Goal: Navigation & Orientation: Find specific page/section

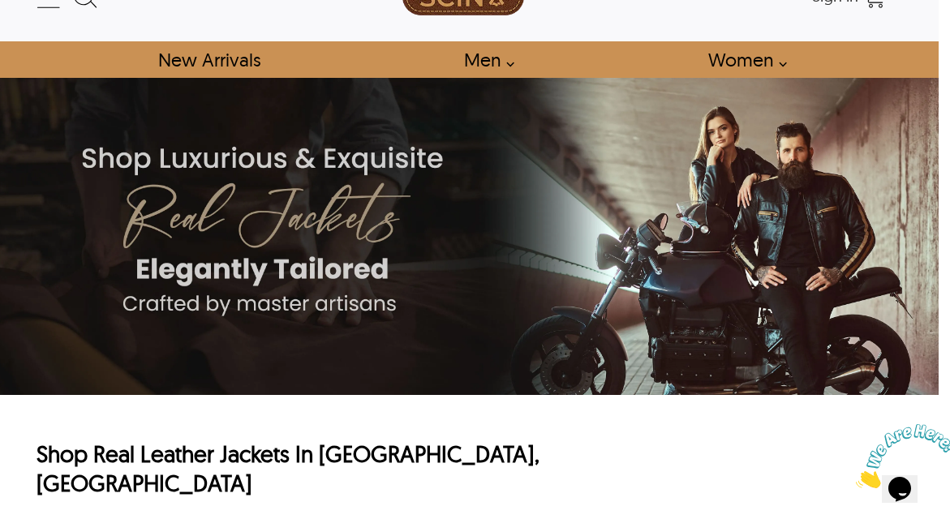
scroll to position [0, 11]
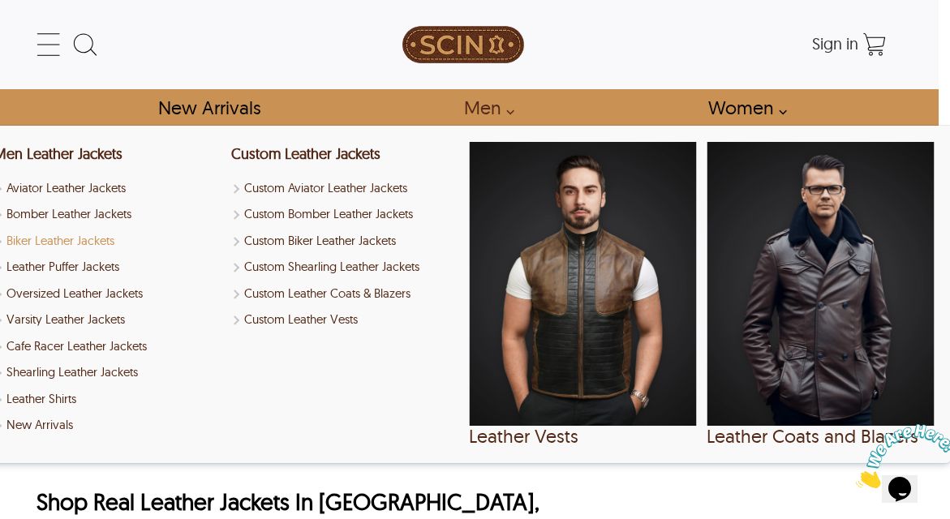
click at [67, 241] on link "Biker Leather Jackets" at bounding box center [107, 241] width 227 height 19
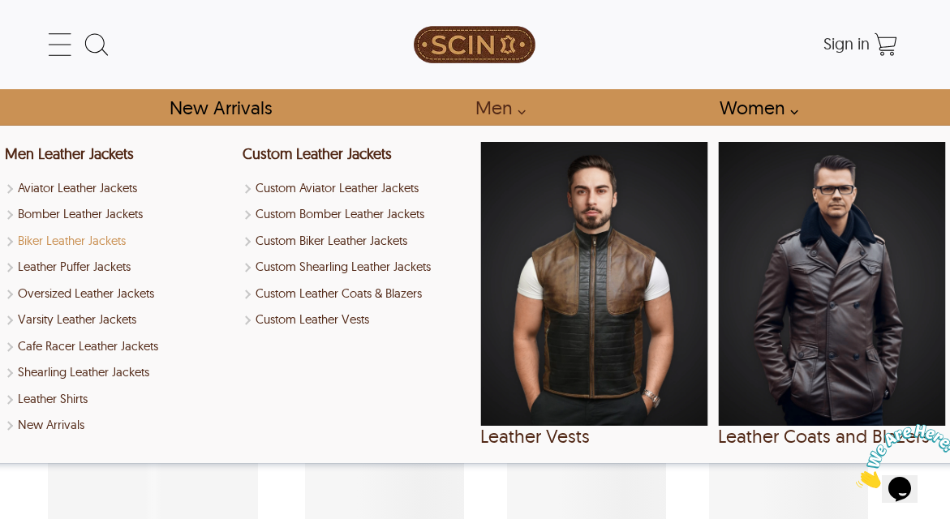
select select "********"
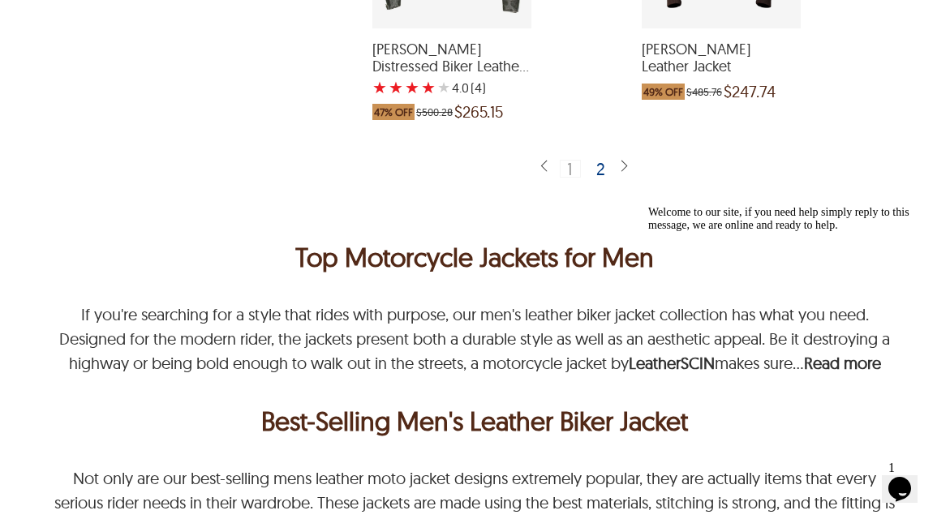
scroll to position [3811, 0]
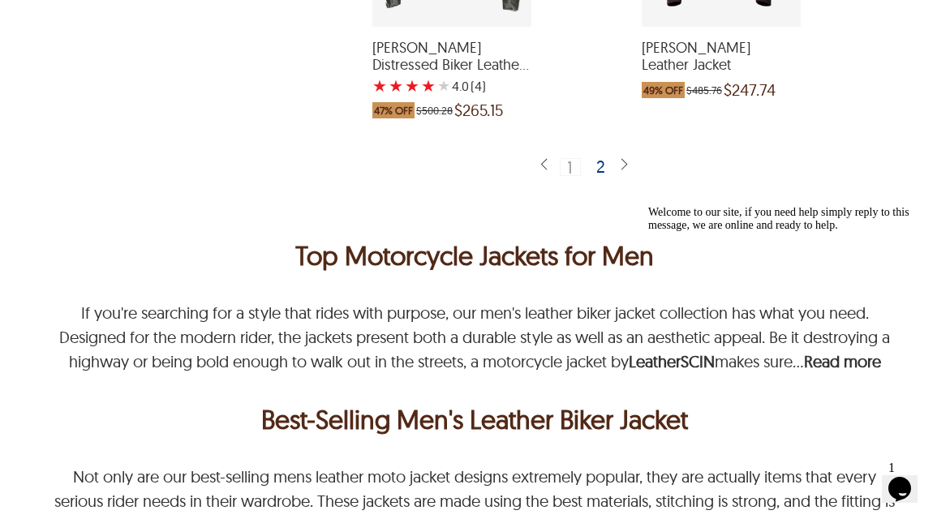
click at [603, 171] on div "2" at bounding box center [602, 166] width 24 height 16
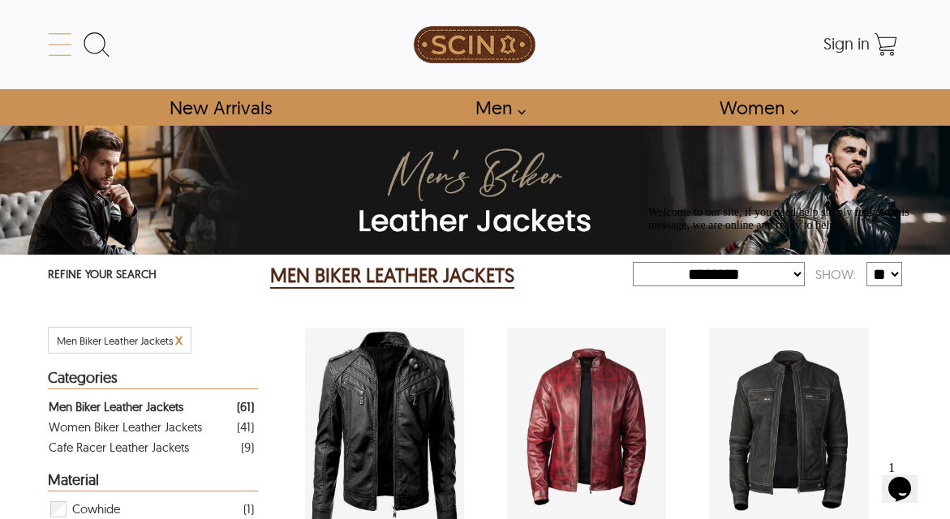
click at [59, 45] on icon at bounding box center [59, 45] width 23 height 1
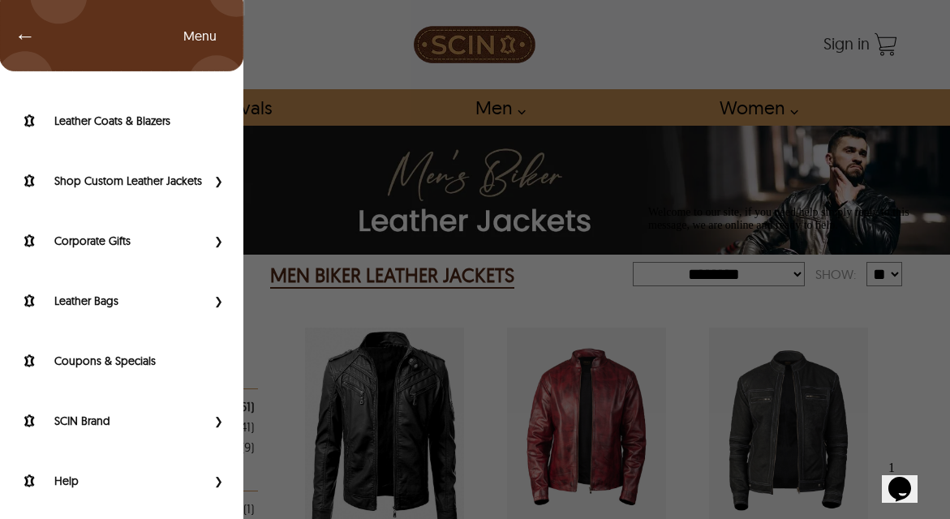
click at [682, 69] on div "← Menu New Arrivals Men Leather Jackets Aviator Leather Jackets Bomber Leather …" at bounding box center [475, 259] width 950 height 519
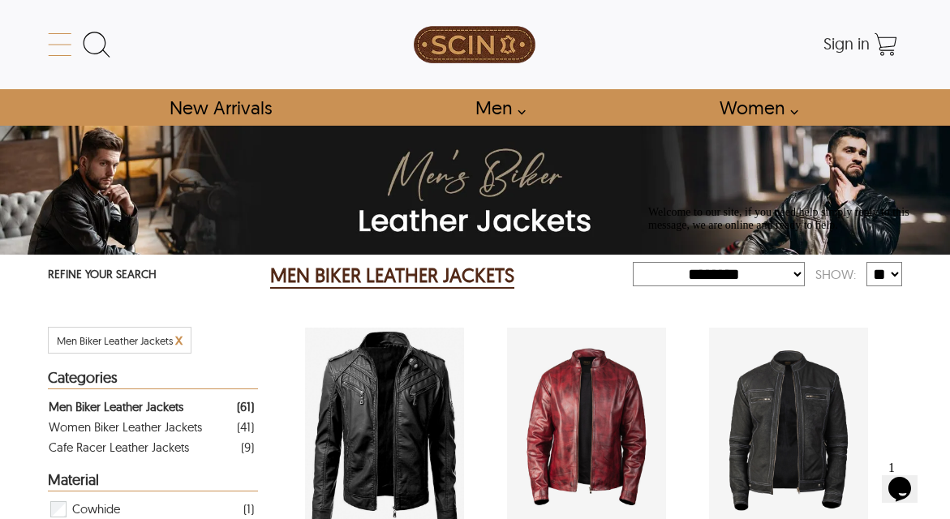
click at [55, 39] on icon at bounding box center [60, 44] width 32 height 32
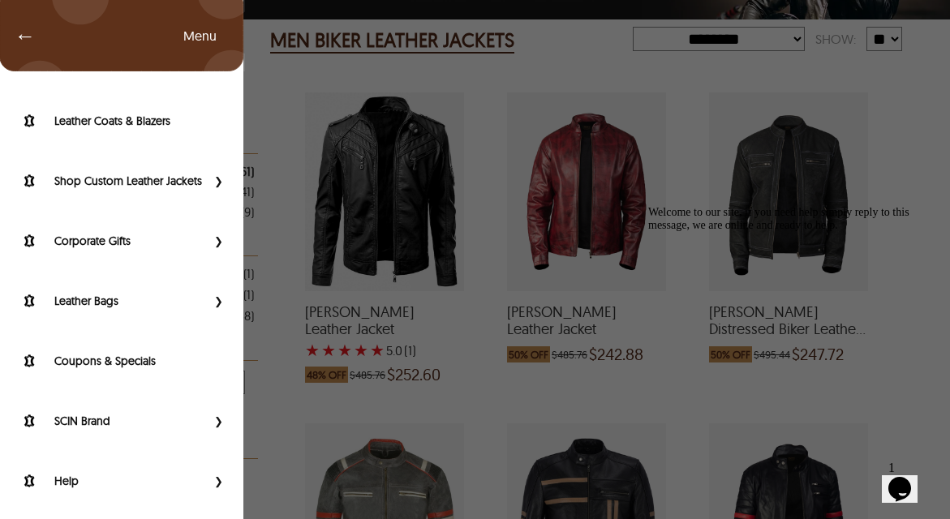
scroll to position [238, 0]
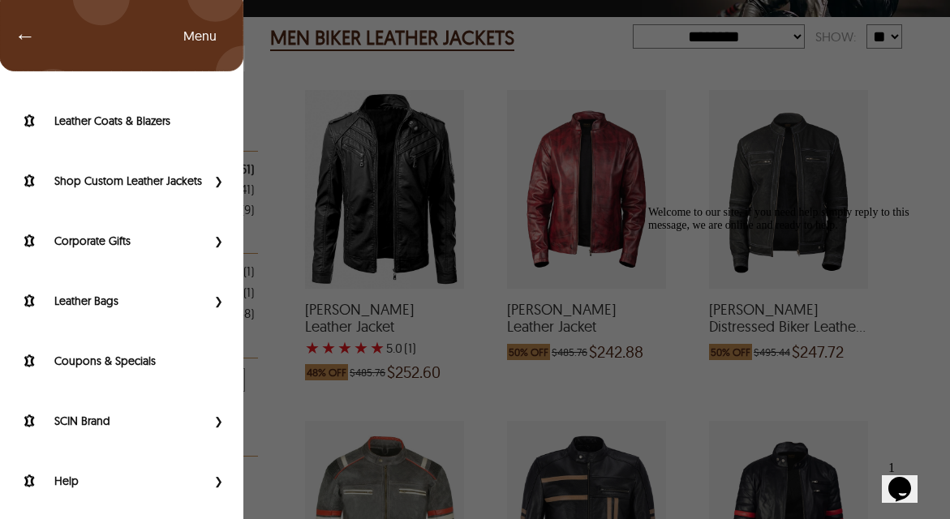
click at [488, 108] on div "← Menu New Arrivals Men Leather Jackets Aviator Leather Jackets Bomber Leather …" at bounding box center [475, 259] width 950 height 519
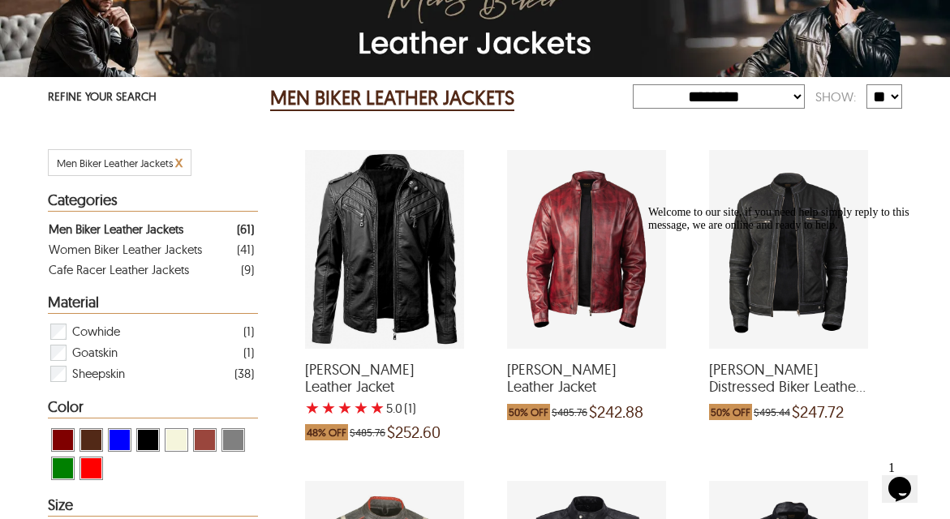
scroll to position [0, 0]
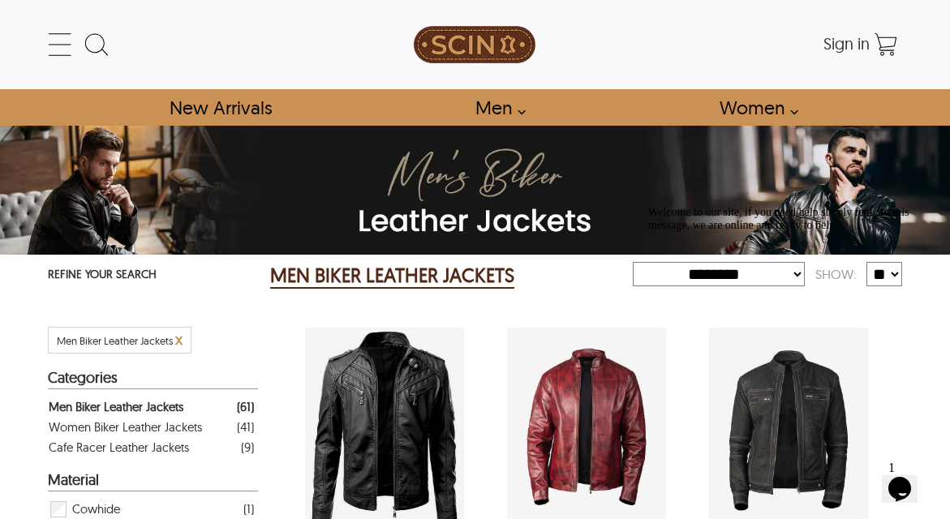
scroll to position [0, 11]
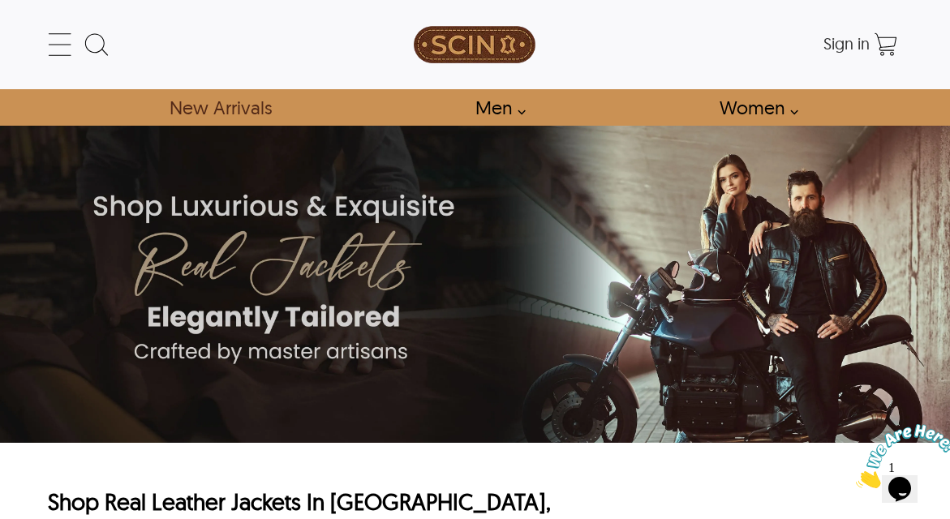
click at [242, 108] on link "New Arrivals" at bounding box center [220, 107] width 139 height 37
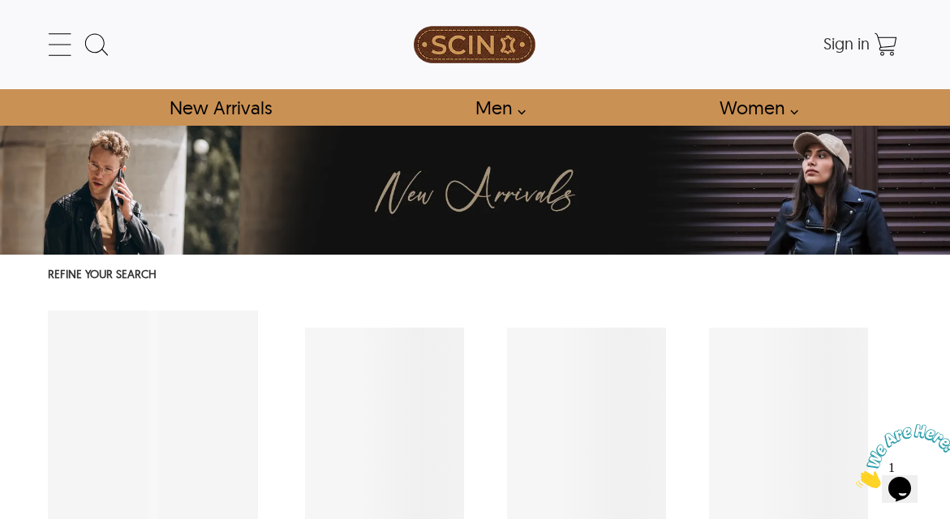
select select "********"
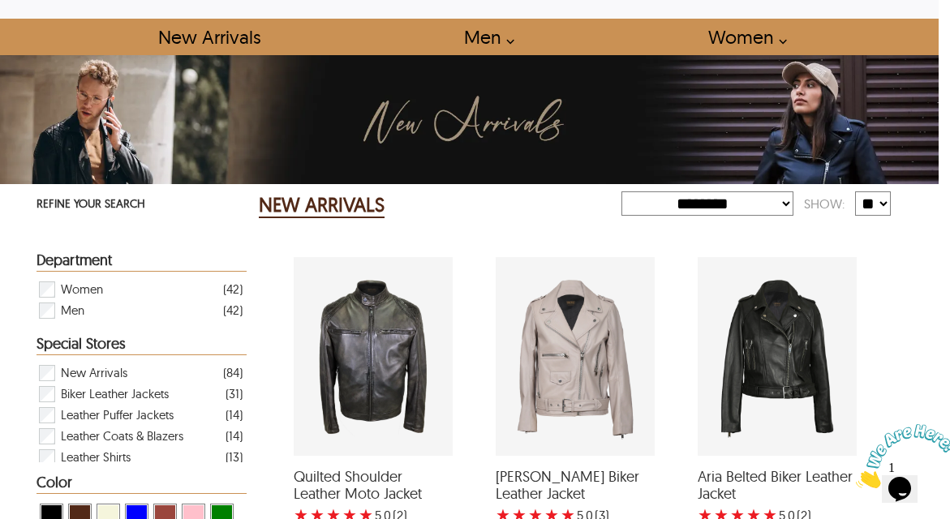
scroll to position [0, 11]
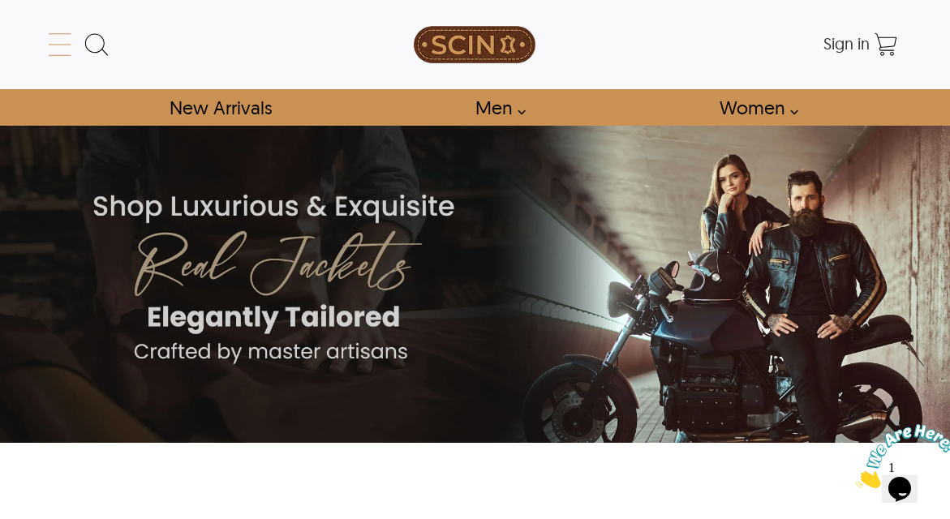
click at [54, 50] on icon at bounding box center [60, 44] width 32 height 32
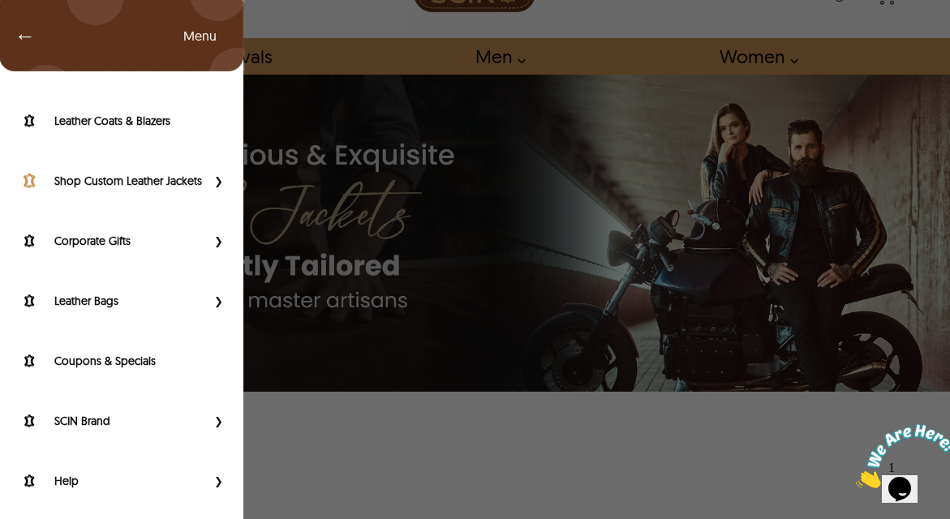
scroll to position [63, 0]
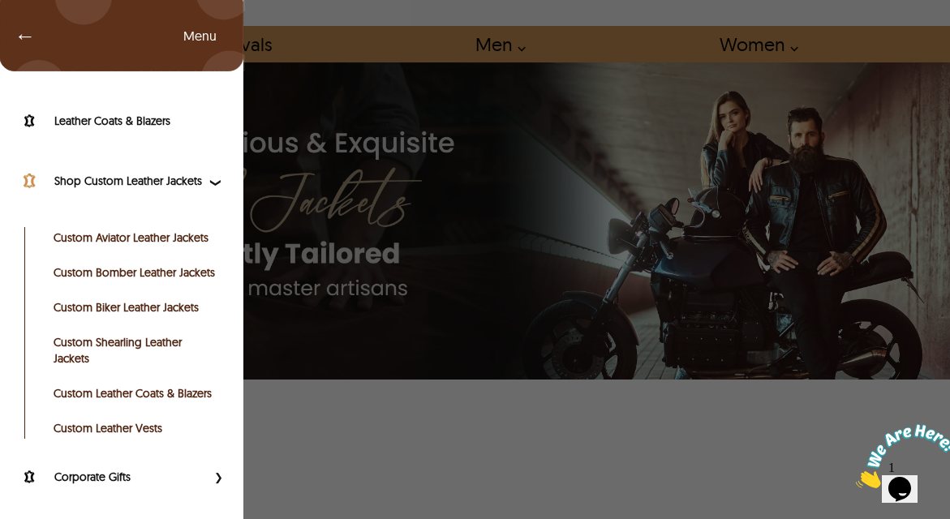
click at [81, 178] on label "Shop Custom Leather Jackets" at bounding box center [130, 181] width 152 height 16
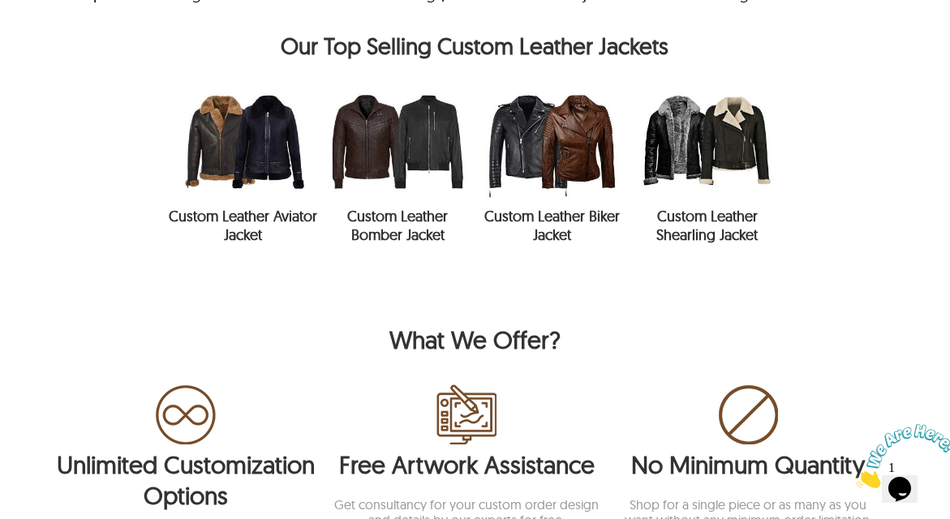
scroll to position [617, 0]
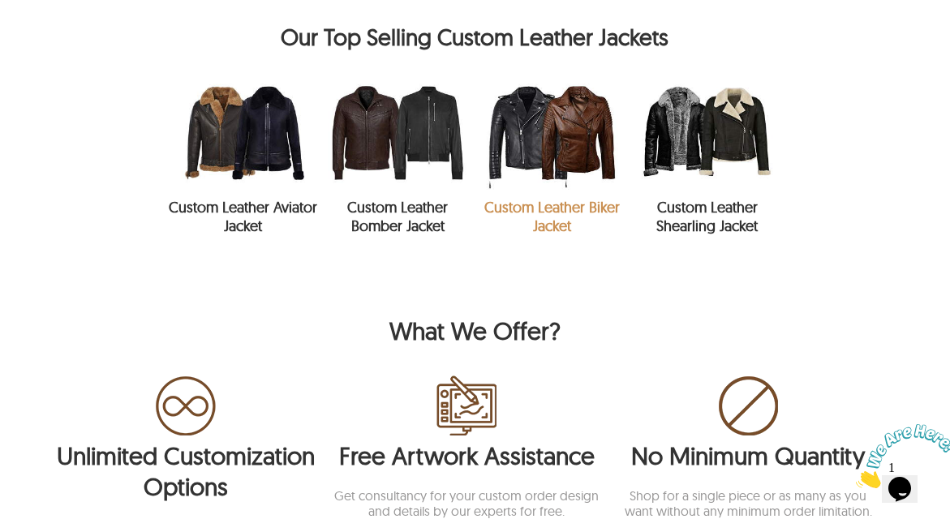
click at [527, 206] on link "Custom Leather Biker Jacket" at bounding box center [551, 216] width 135 height 37
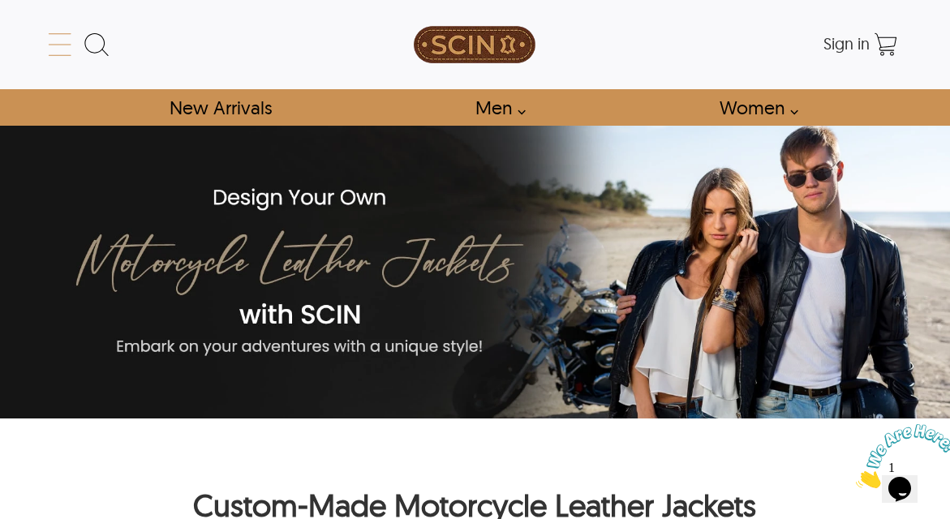
click at [58, 42] on icon at bounding box center [60, 44] width 32 height 32
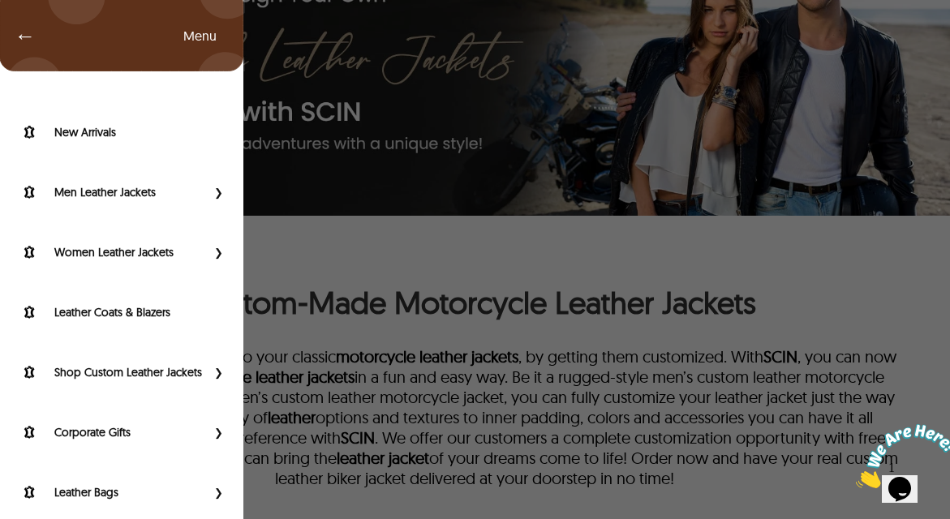
click at [18, 37] on span "←" at bounding box center [16, 36] width 37 height 16
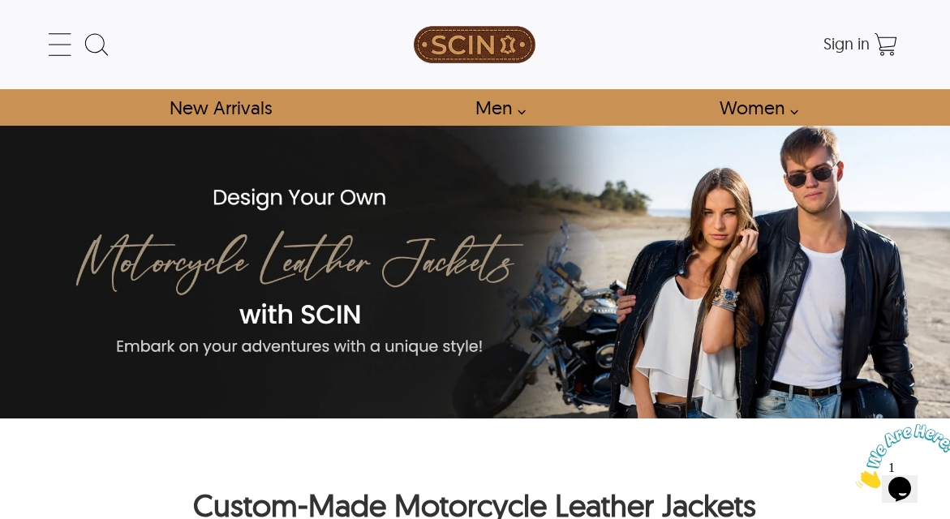
click at [476, 49] on img at bounding box center [475, 44] width 122 height 73
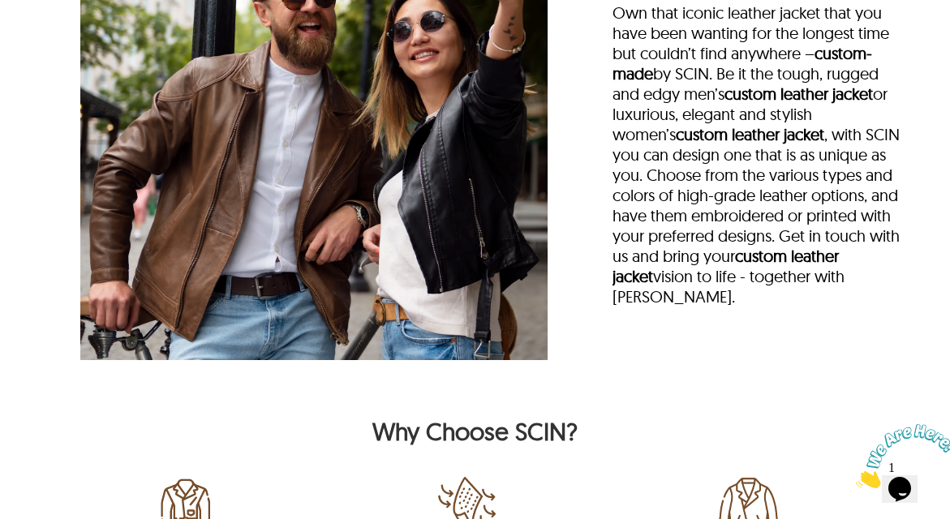
scroll to position [4326, 0]
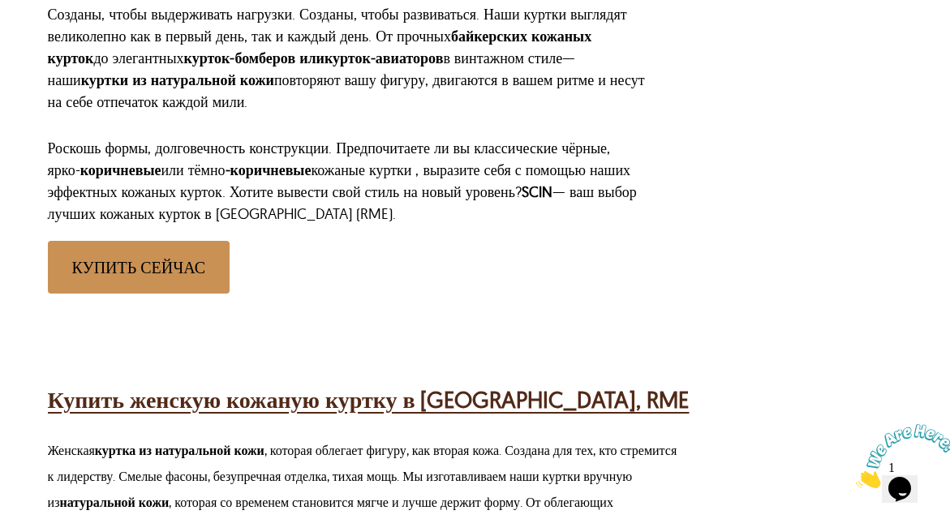
scroll to position [722, 0]
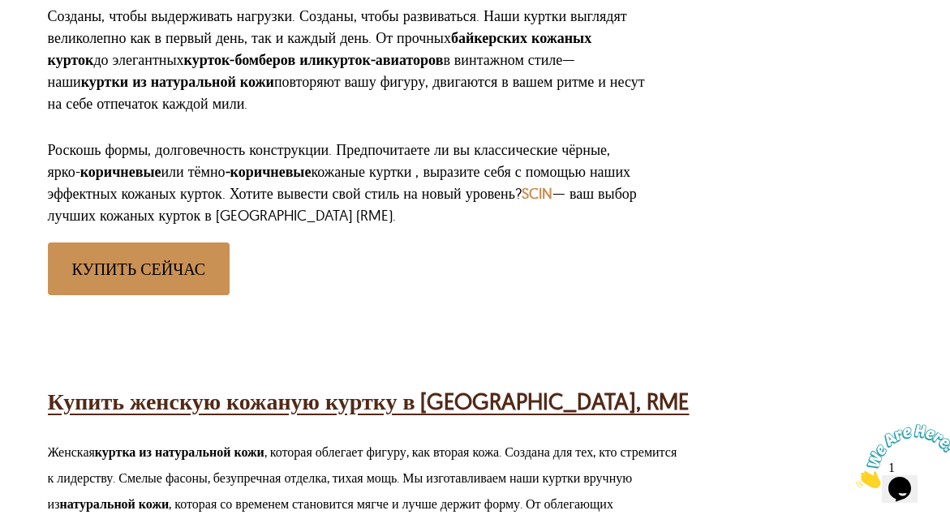
click at [522, 187] on font "SCIN" at bounding box center [537, 193] width 31 height 19
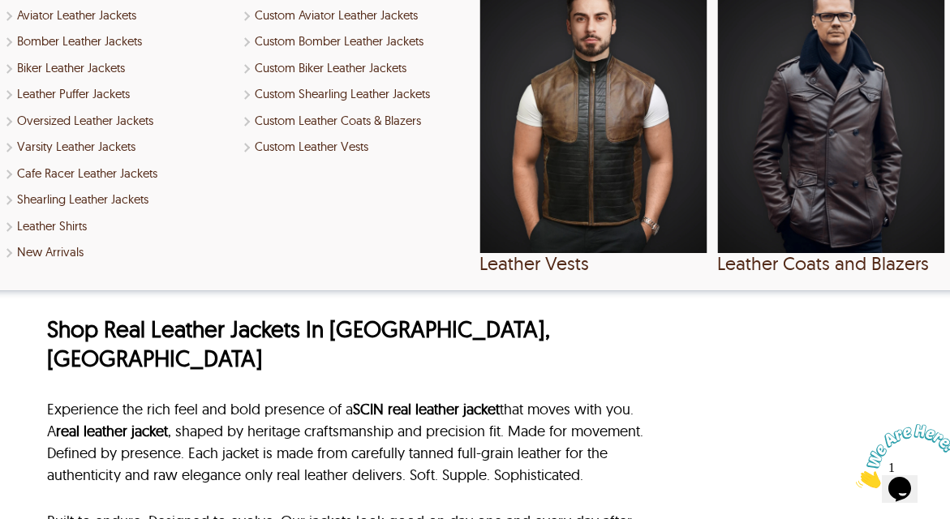
scroll to position [0, 1]
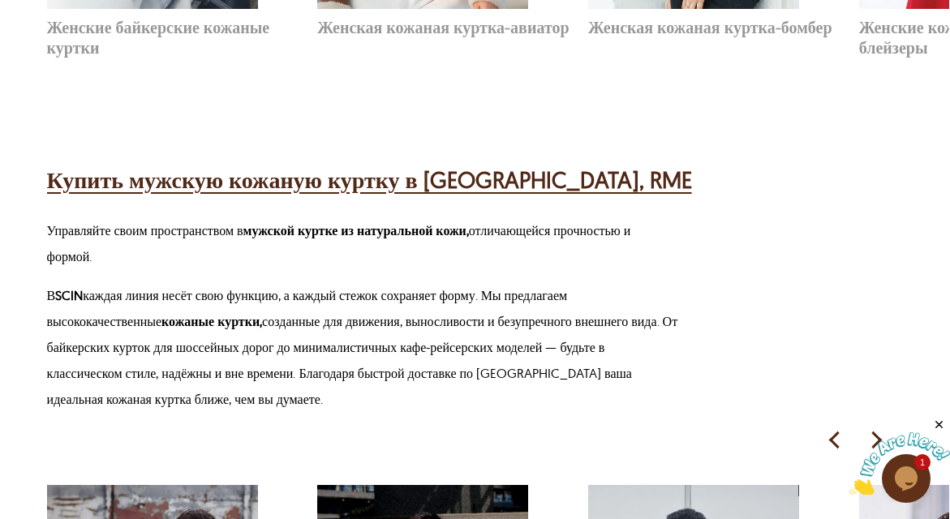
scroll to position [1736, 0]
click at [241, 165] on font "Купить мужскую кожаную куртку в Риме, RME" at bounding box center [370, 179] width 645 height 28
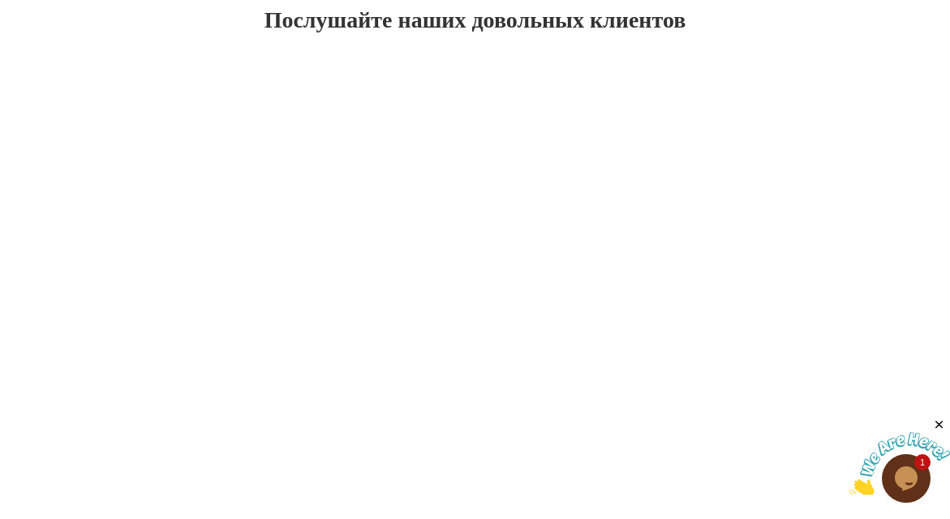
scroll to position [1244, 0]
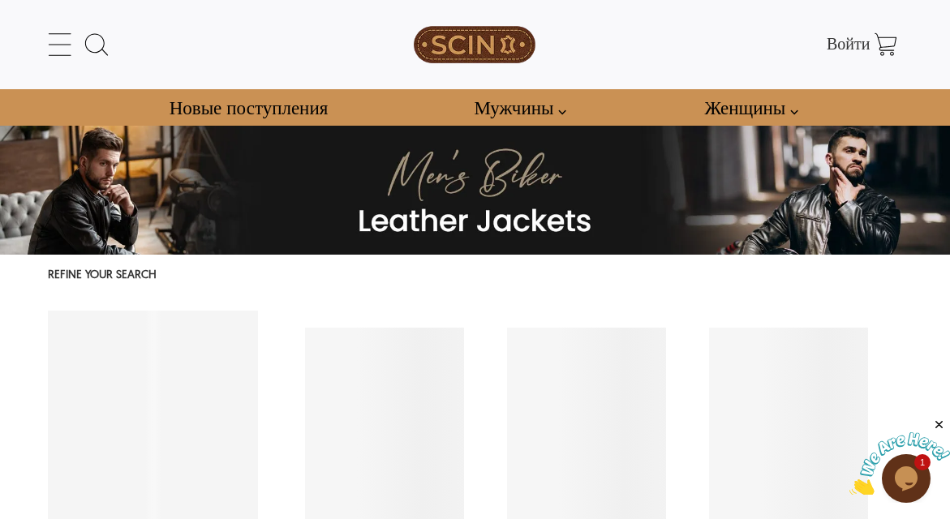
select select "********"
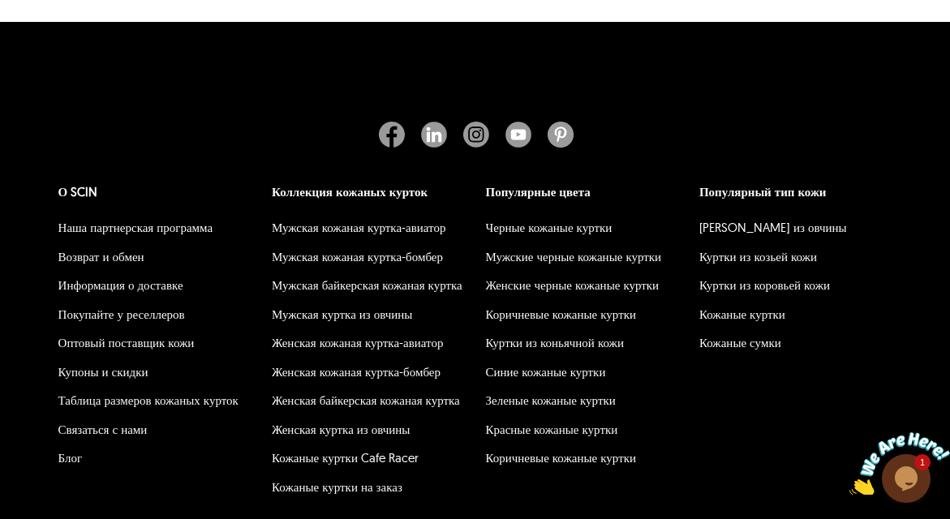
scroll to position [5842, 0]
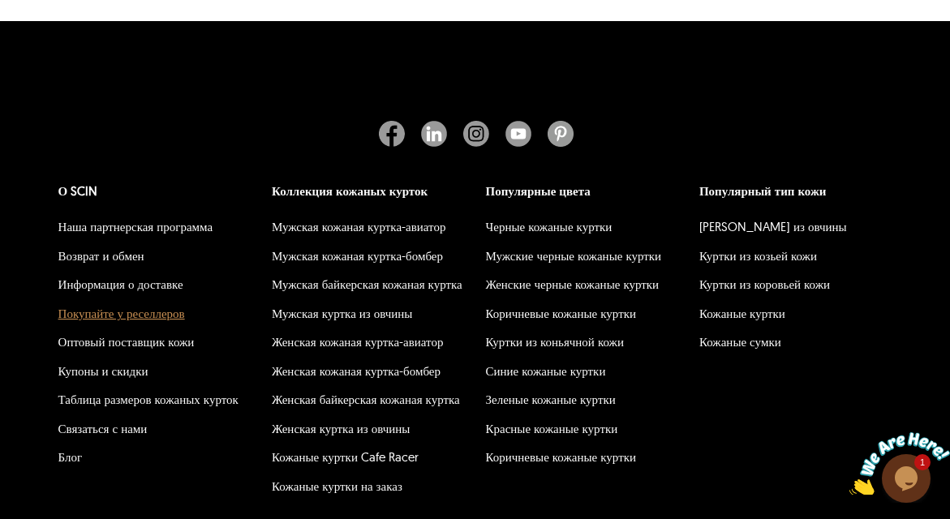
click at [155, 318] on font "Покупайте у реселлеров" at bounding box center [121, 313] width 127 height 15
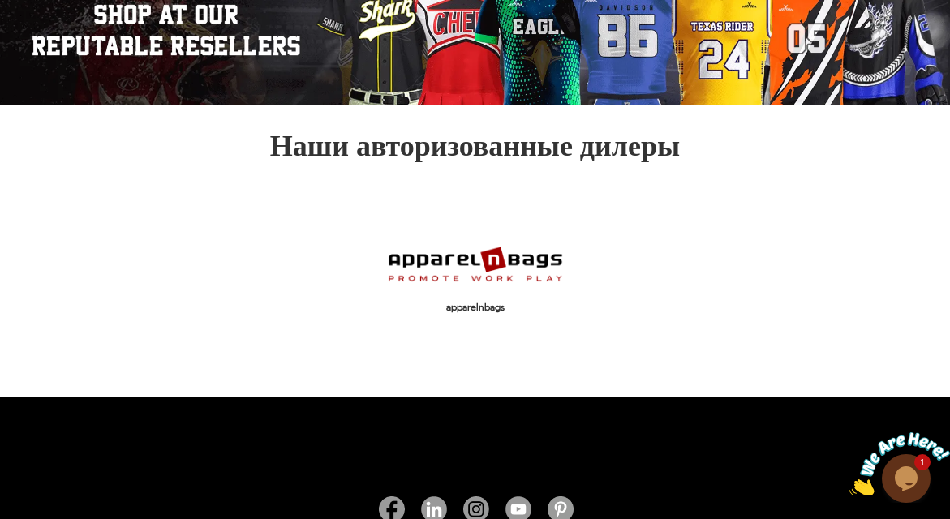
scroll to position [173, 0]
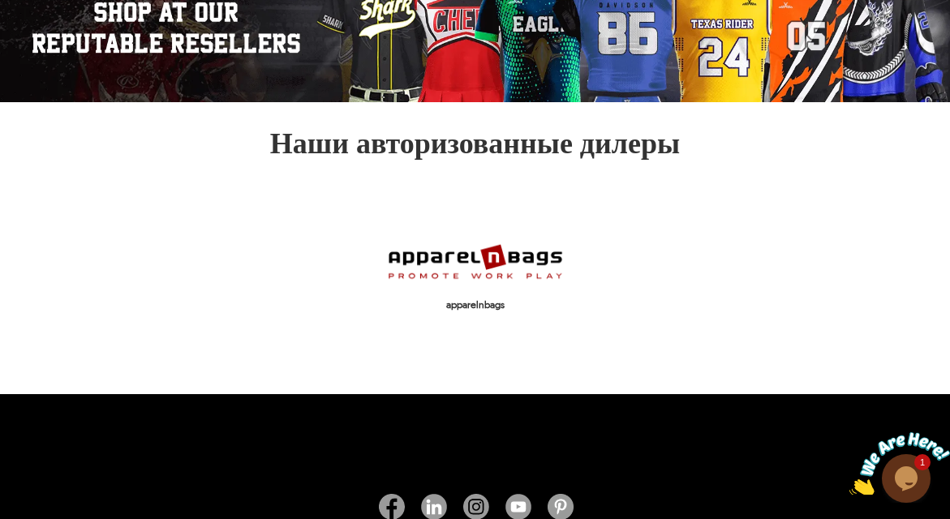
click at [464, 307] on font "apparelnbags" at bounding box center [475, 305] width 58 height 12
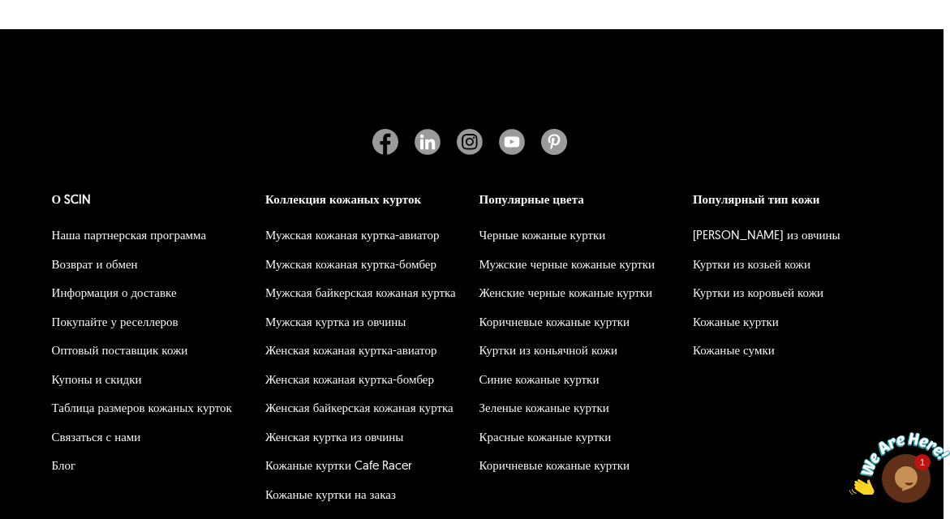
scroll to position [539, 6]
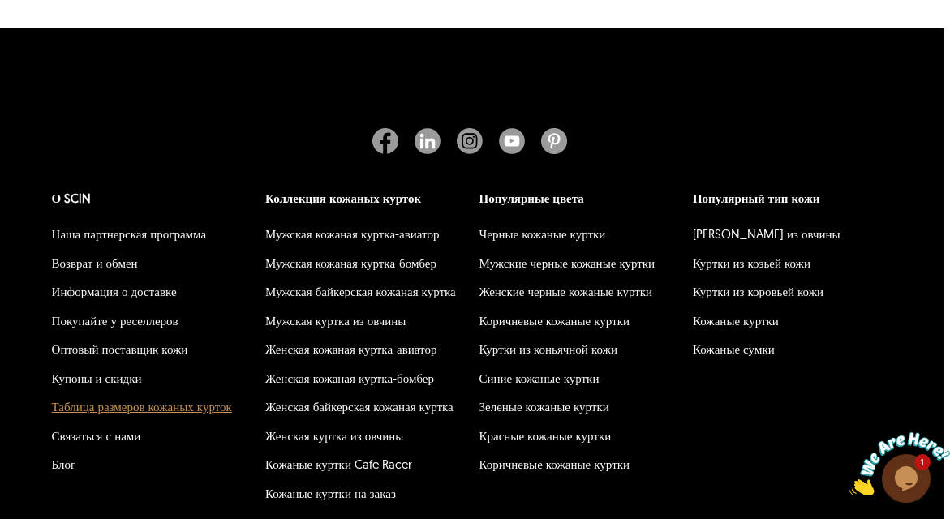
click at [147, 410] on font "Таблица размеров кожаных курток" at bounding box center [142, 406] width 180 height 15
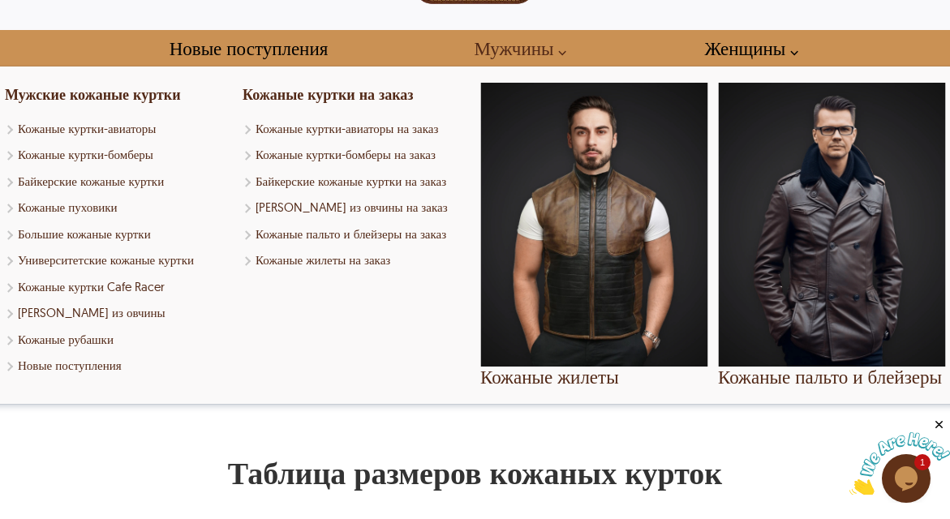
scroll to position [71, 0]
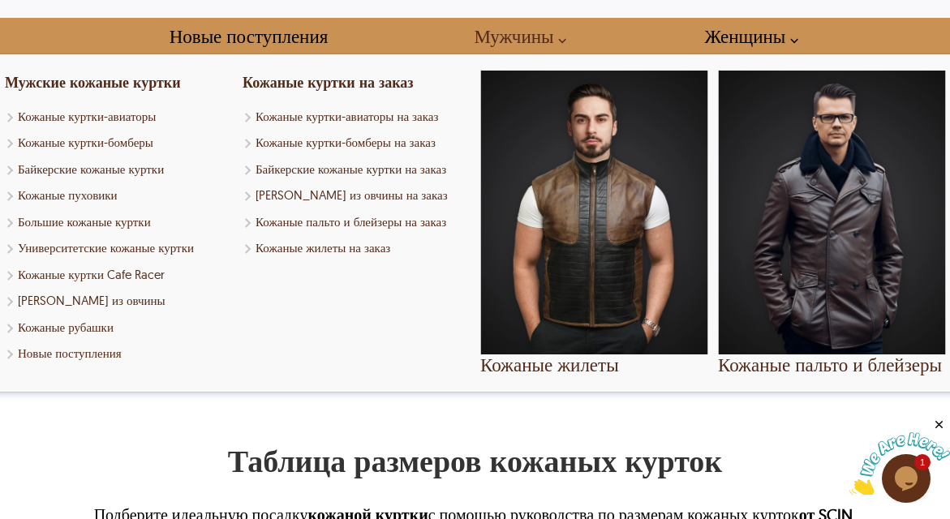
click at [791, 365] on font "Кожаные пальто и блейзеры" at bounding box center [830, 365] width 224 height 24
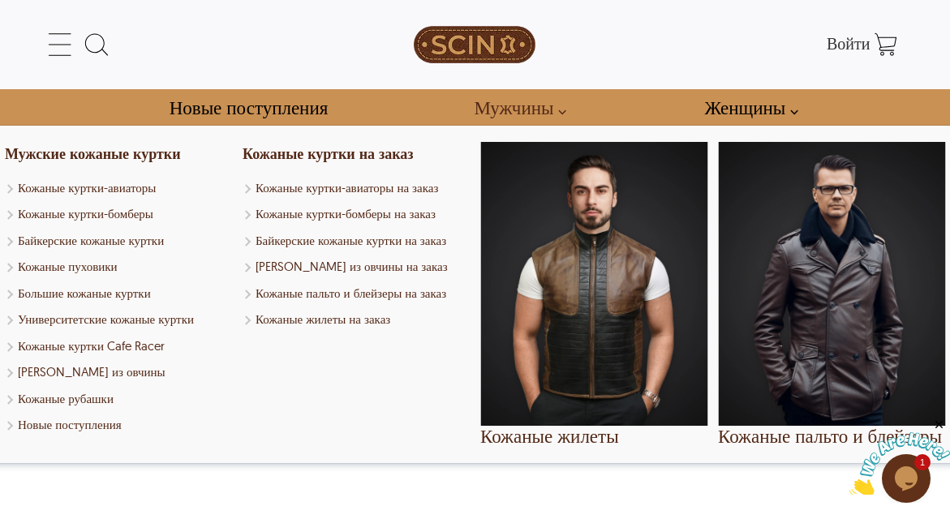
click at [799, 341] on img "Кожаные пальто и блейзеры" at bounding box center [831, 284] width 227 height 284
select select "********"
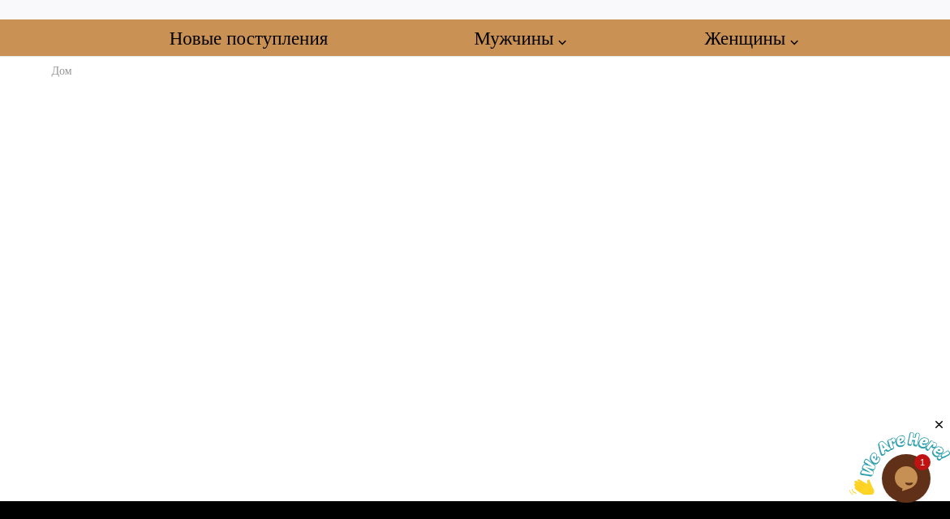
scroll to position [71, 0]
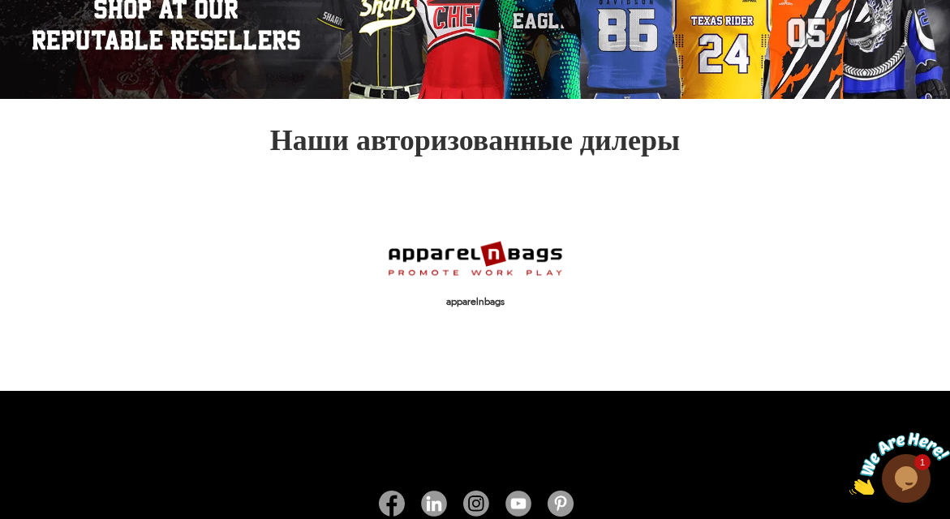
scroll to position [173, 0]
